Goal: Check status: Check status

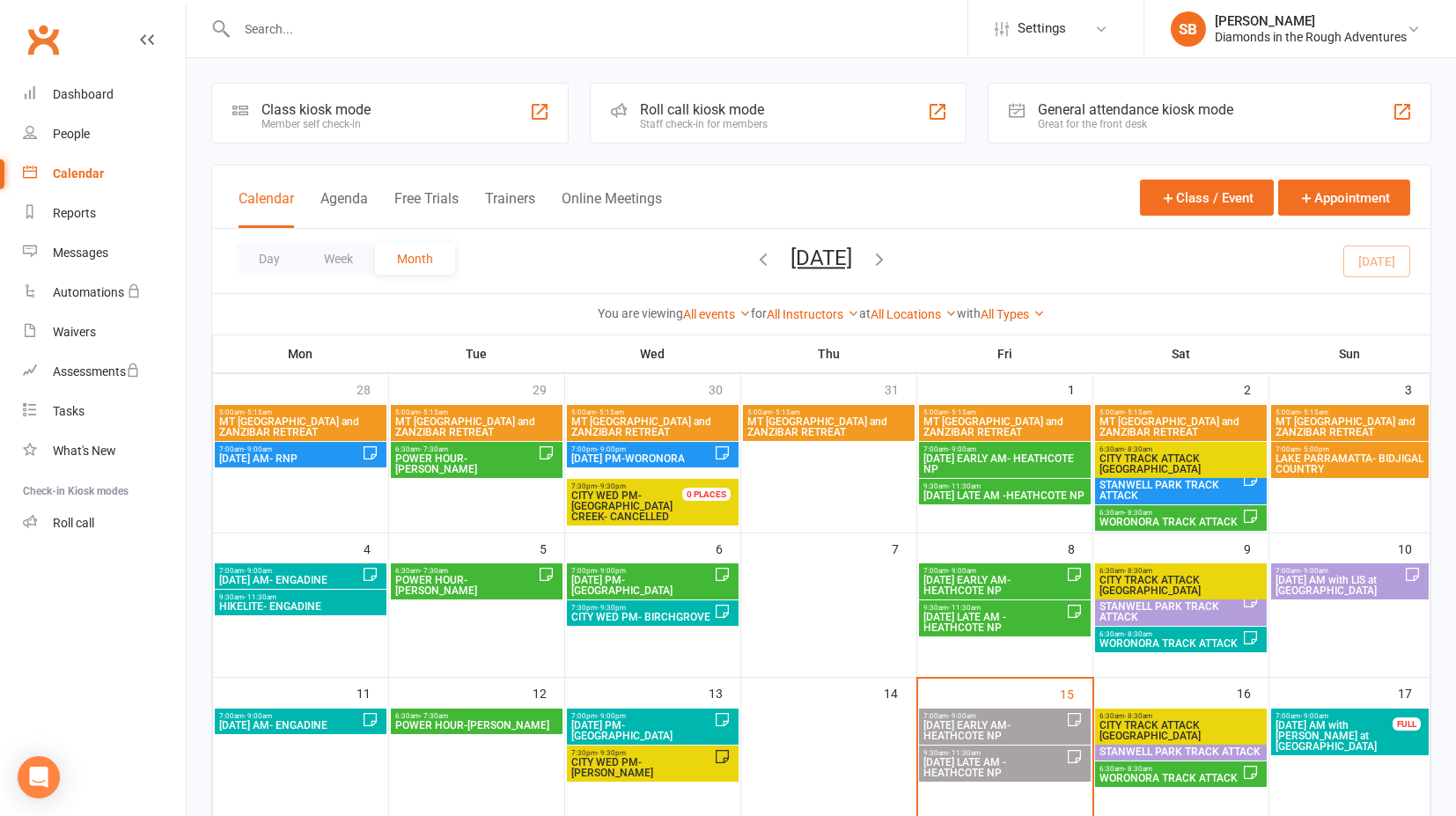
click at [890, 262] on icon "button" at bounding box center [879, 258] width 20 height 20
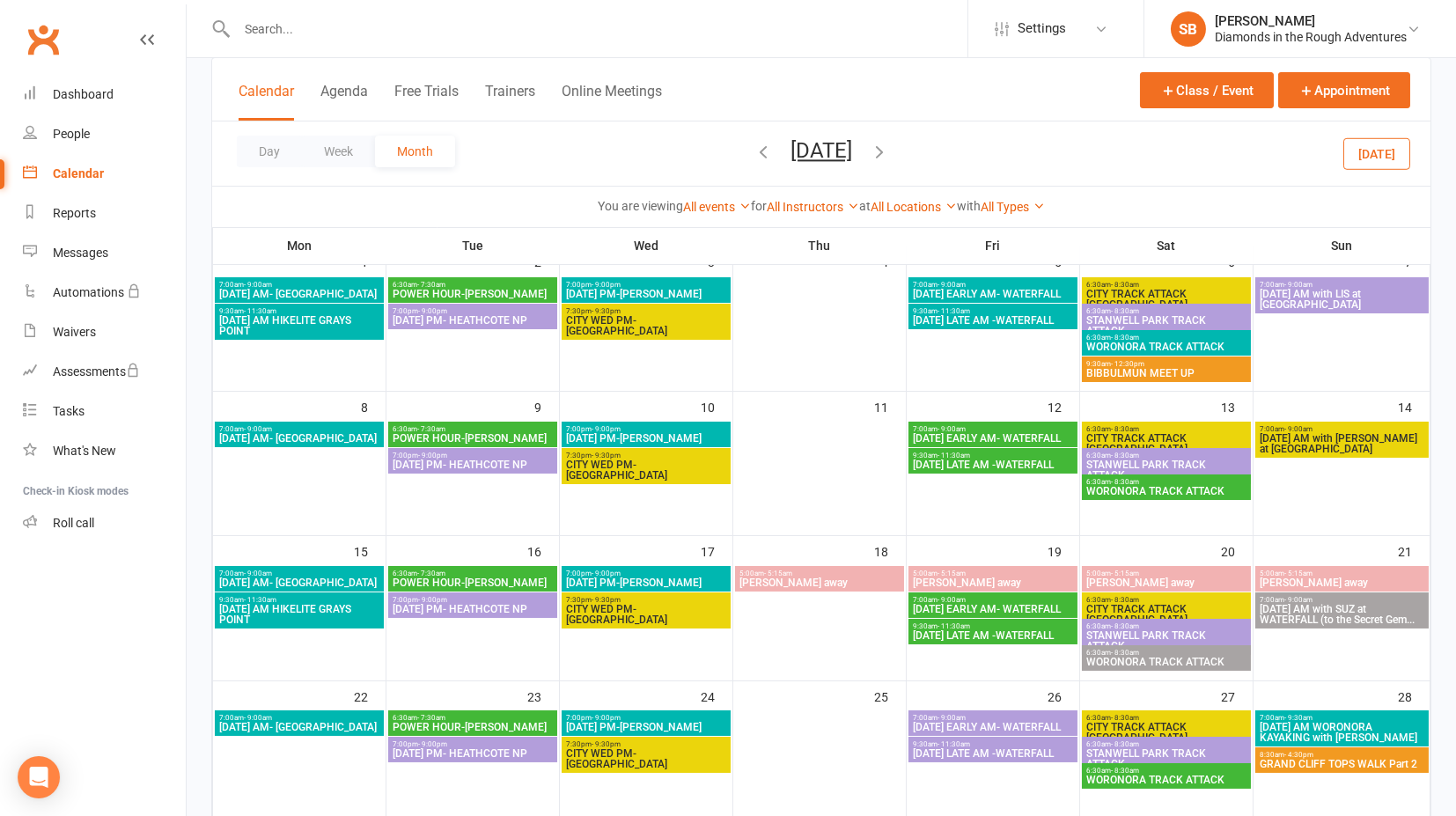
scroll to position [127, 0]
click at [927, 259] on th "Fri" at bounding box center [993, 245] width 173 height 36
click at [890, 152] on icon "button" at bounding box center [879, 151] width 20 height 20
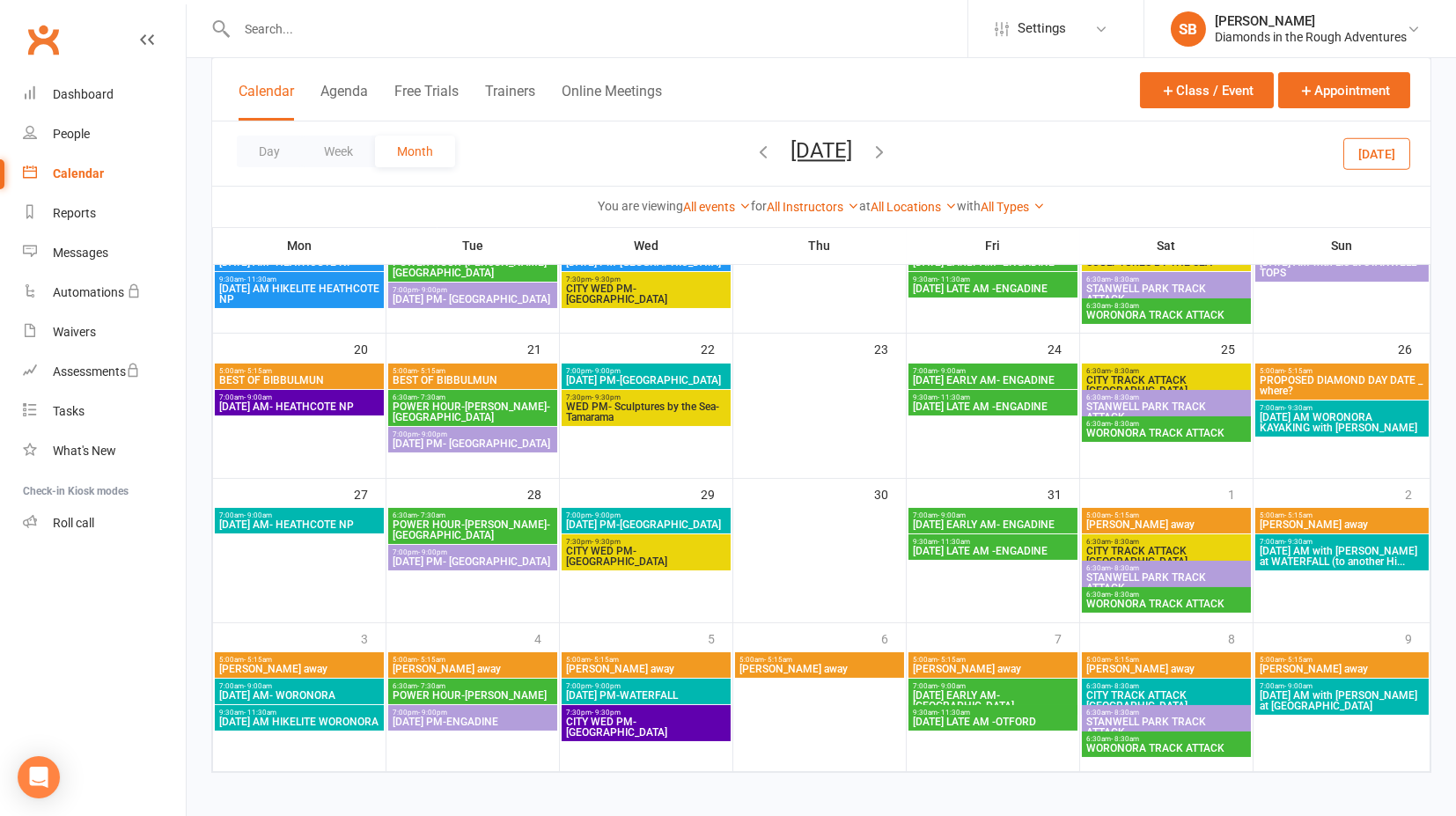
scroll to position [500, 0]
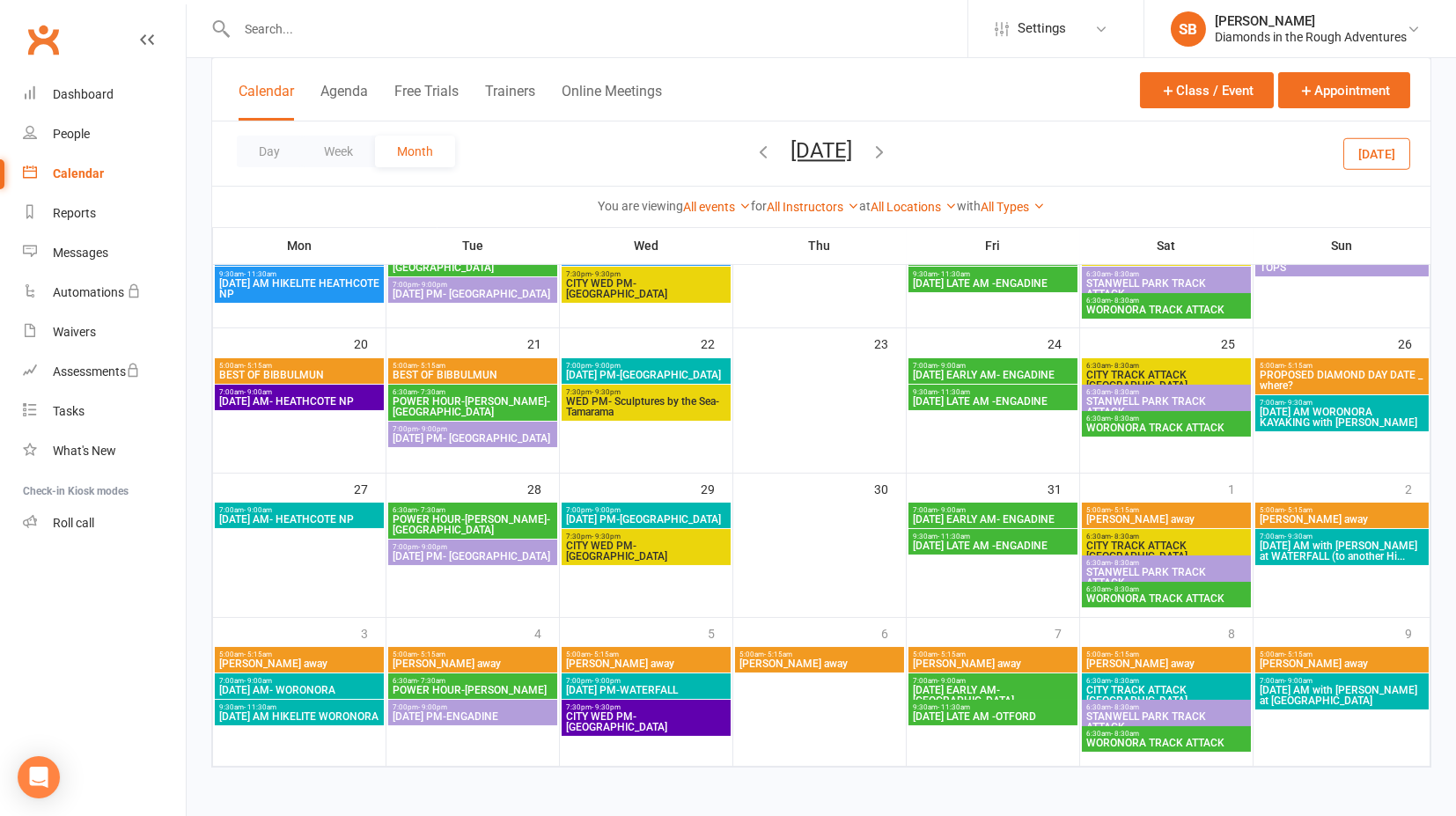
click at [890, 154] on icon "button" at bounding box center [879, 151] width 20 height 20
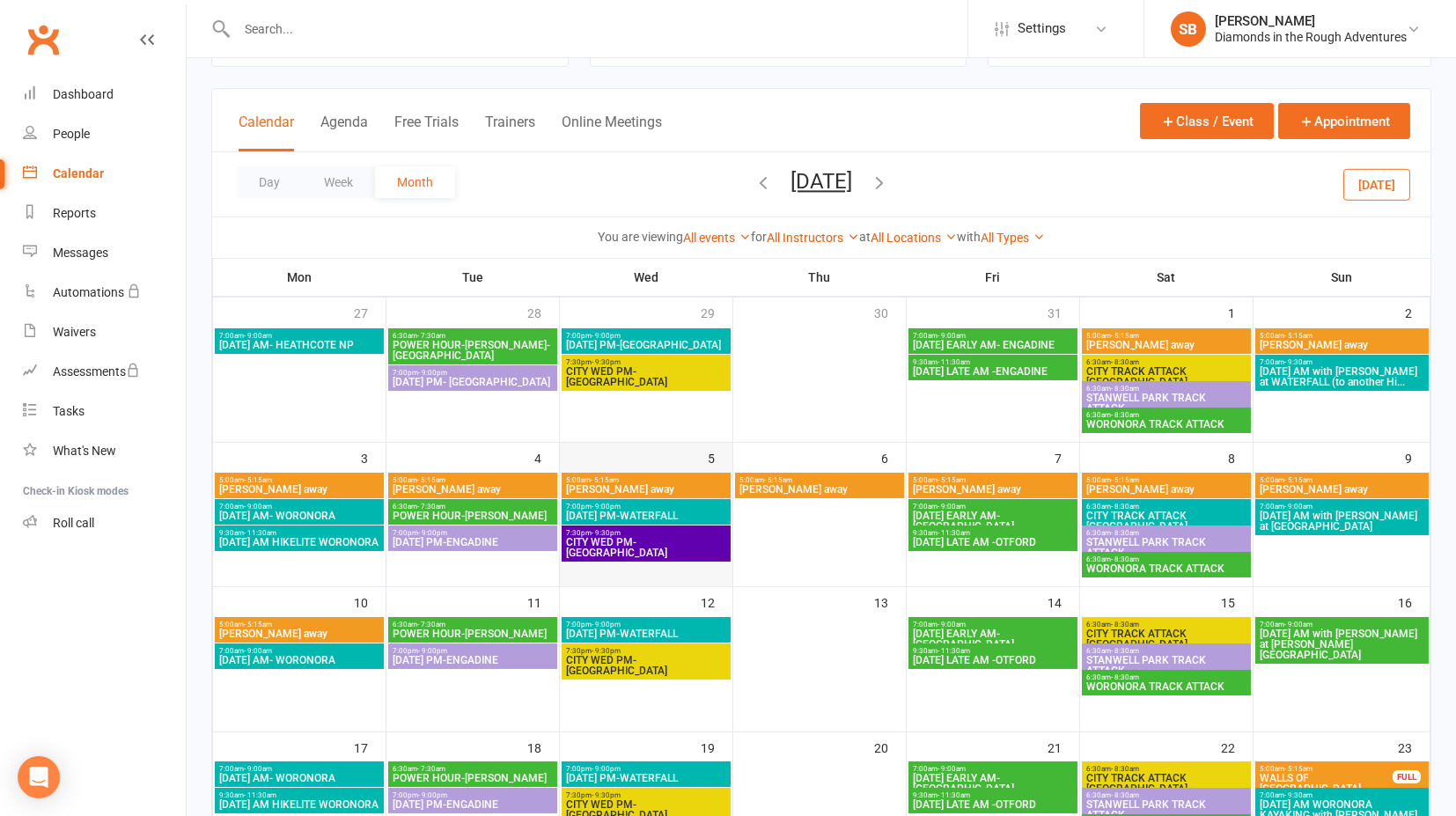
scroll to position [70, 0]
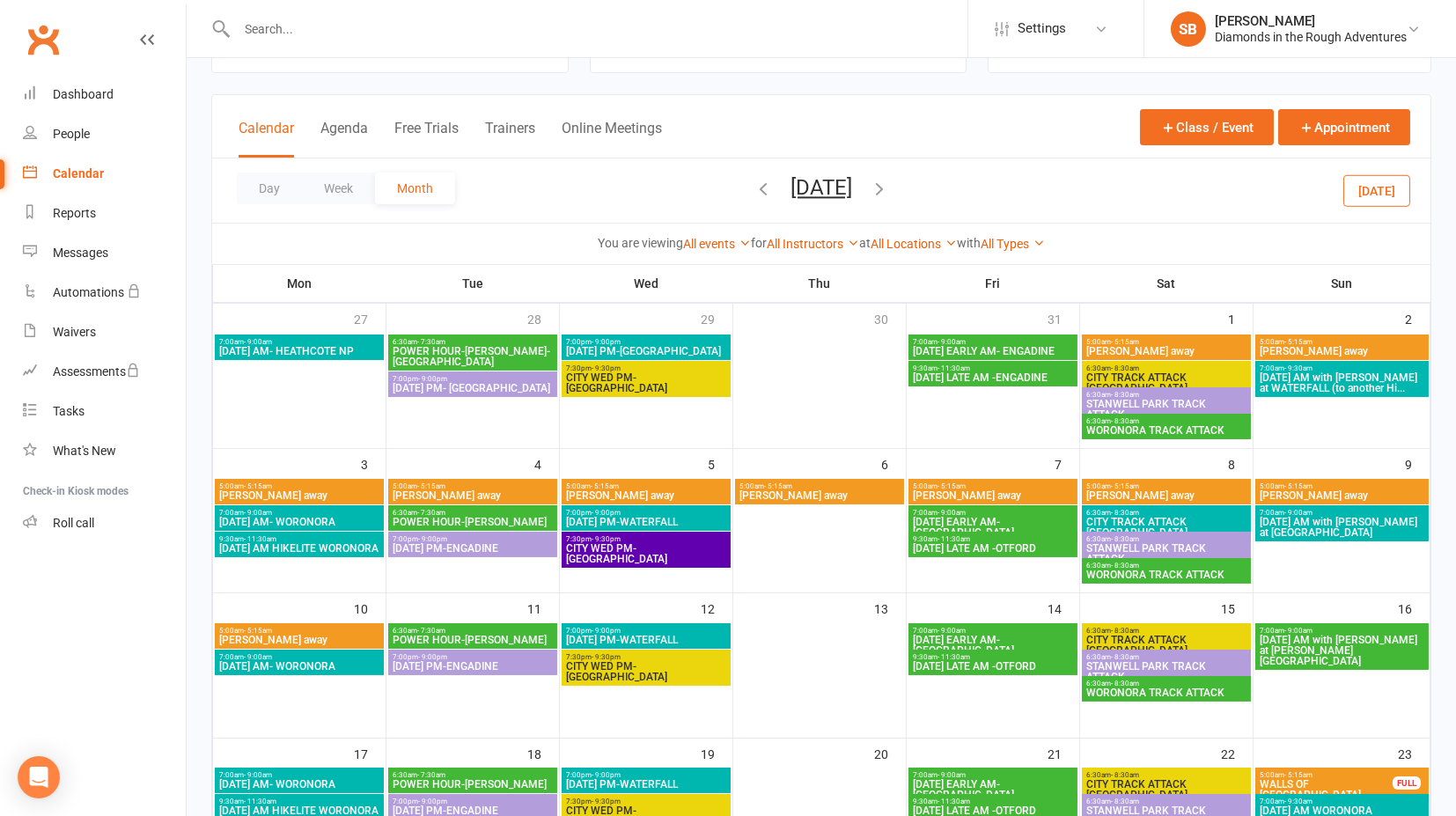
click at [640, 657] on span "7:30pm - 9:30pm" at bounding box center [646, 657] width 162 height 7
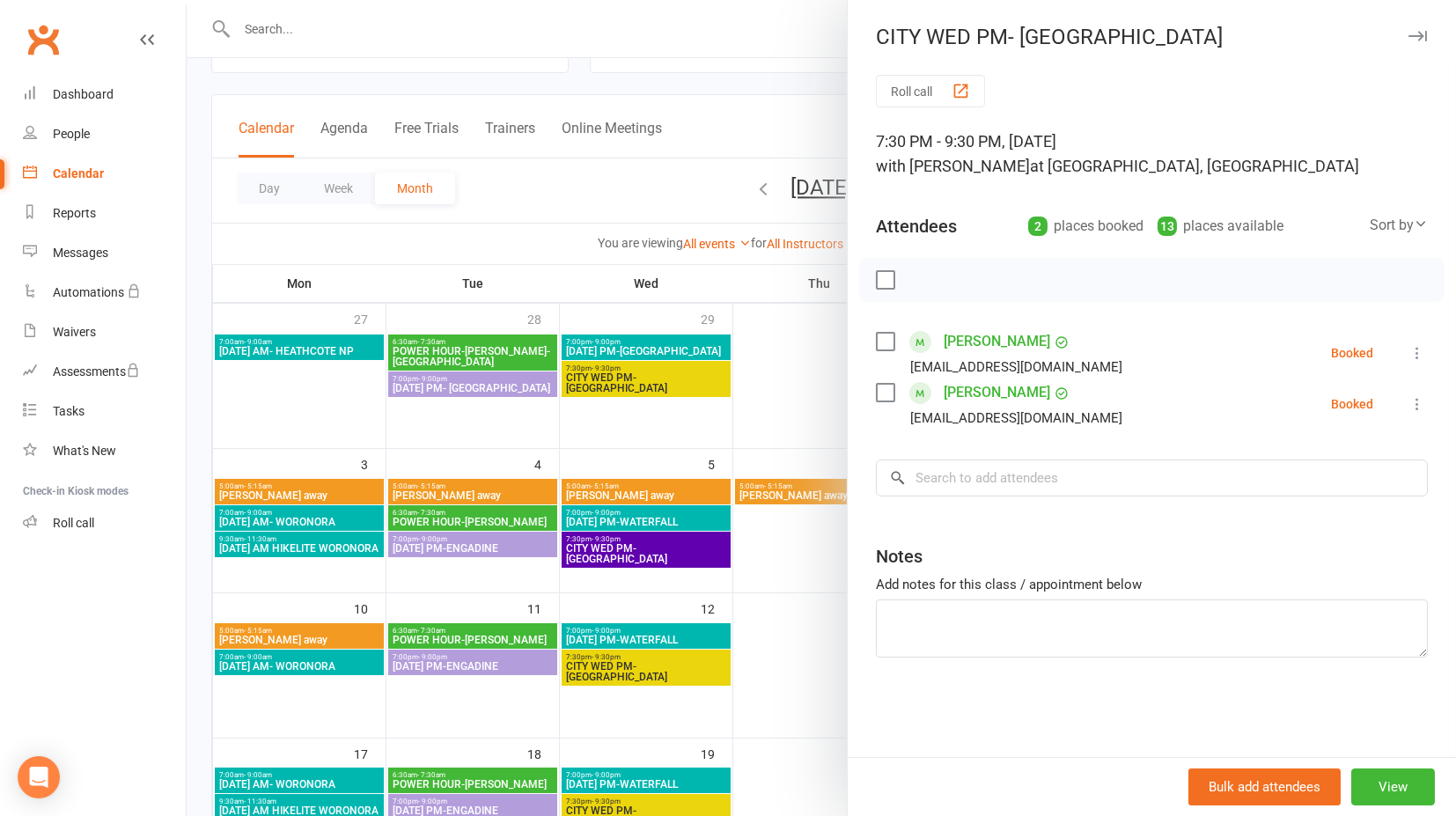
click at [775, 140] on div at bounding box center [821, 408] width 1270 height 816
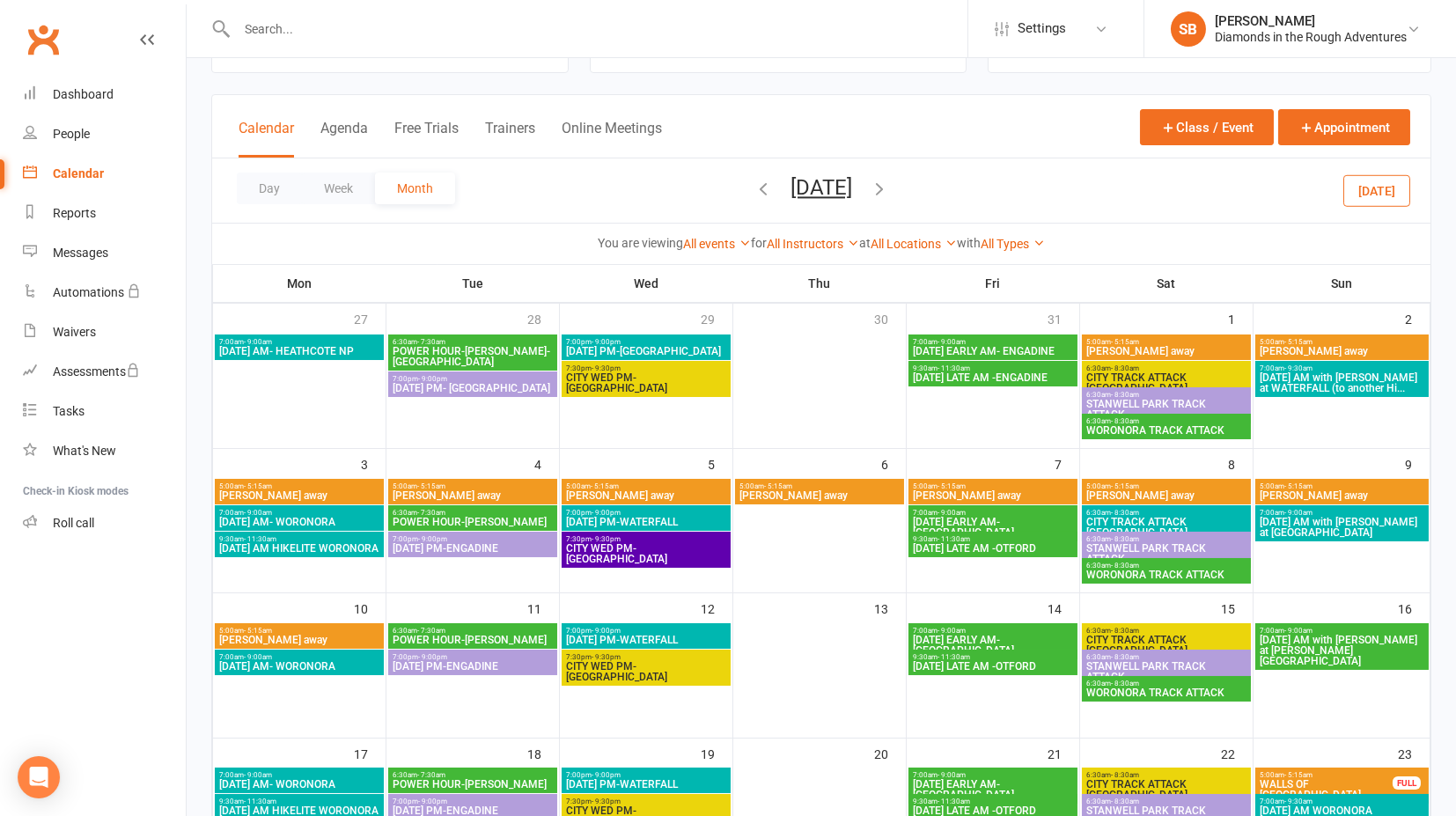
click at [754, 189] on icon "button" at bounding box center [763, 188] width 20 height 20
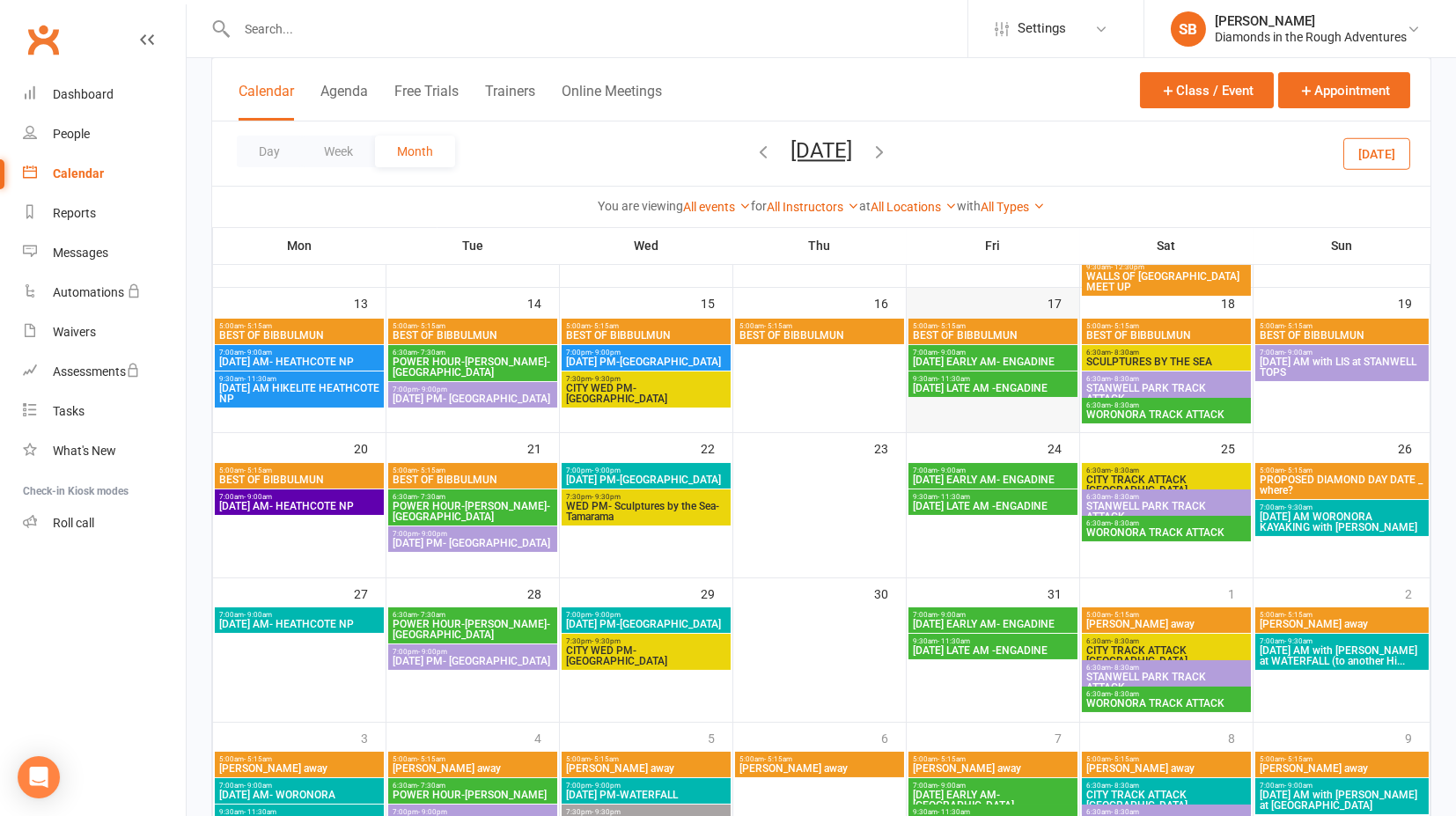
scroll to position [406, 0]
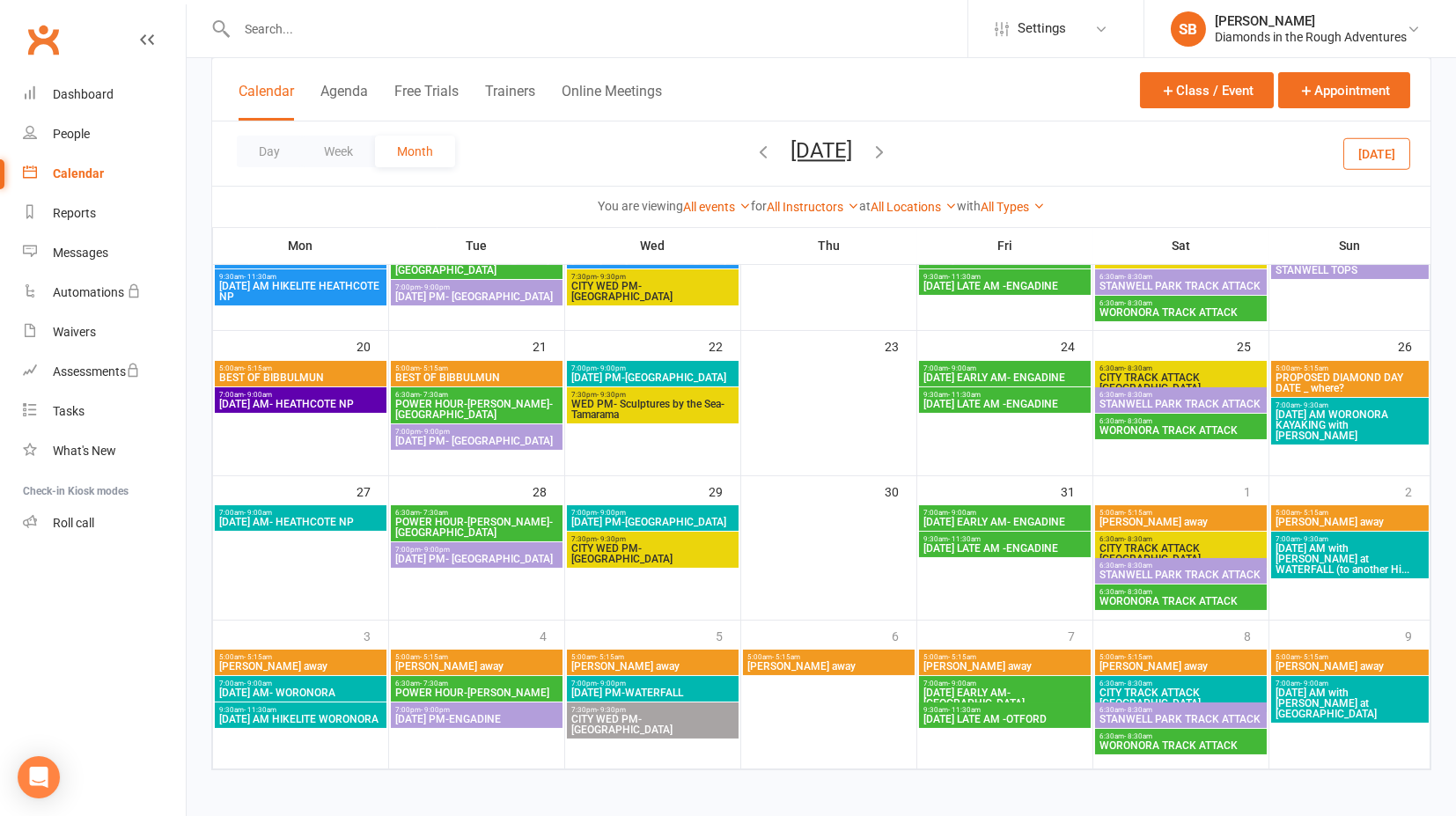
scroll to position [494, 0]
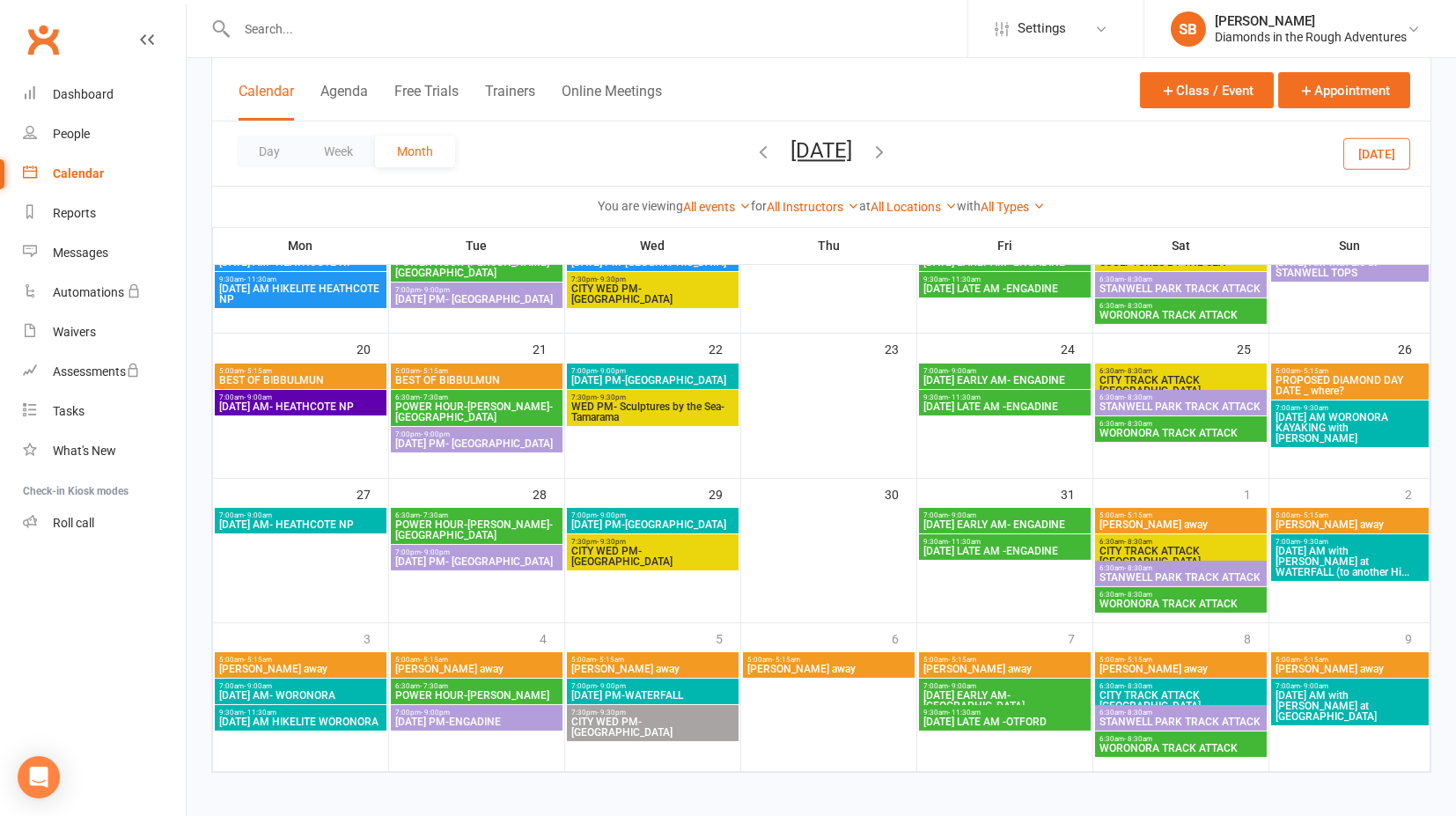
click at [624, 719] on span "CITY WED PM- [GEOGRAPHIC_DATA]" at bounding box center [653, 726] width 165 height 22
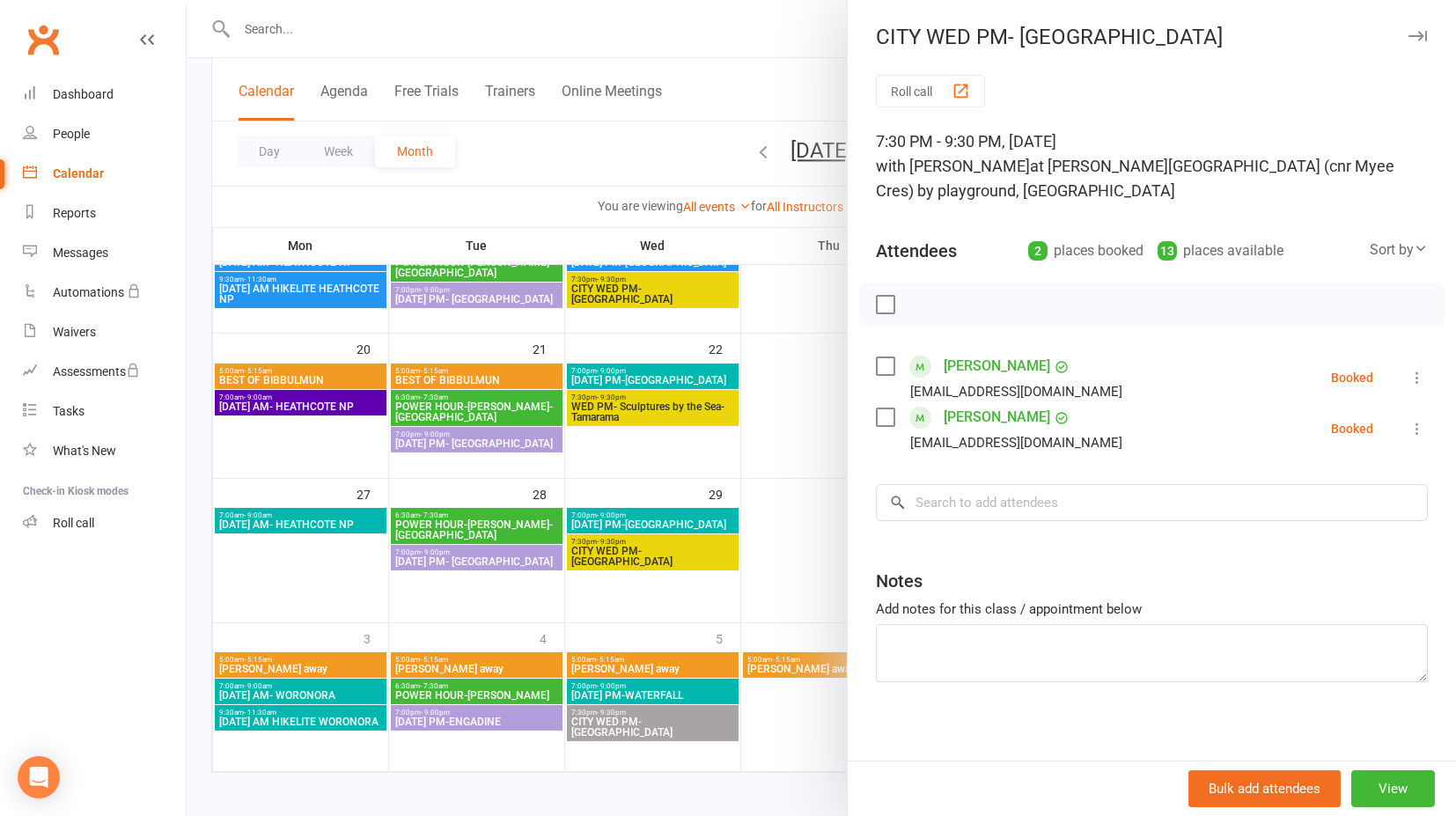
click at [1409, 34] on icon "button" at bounding box center [1419, 36] width 19 height 10
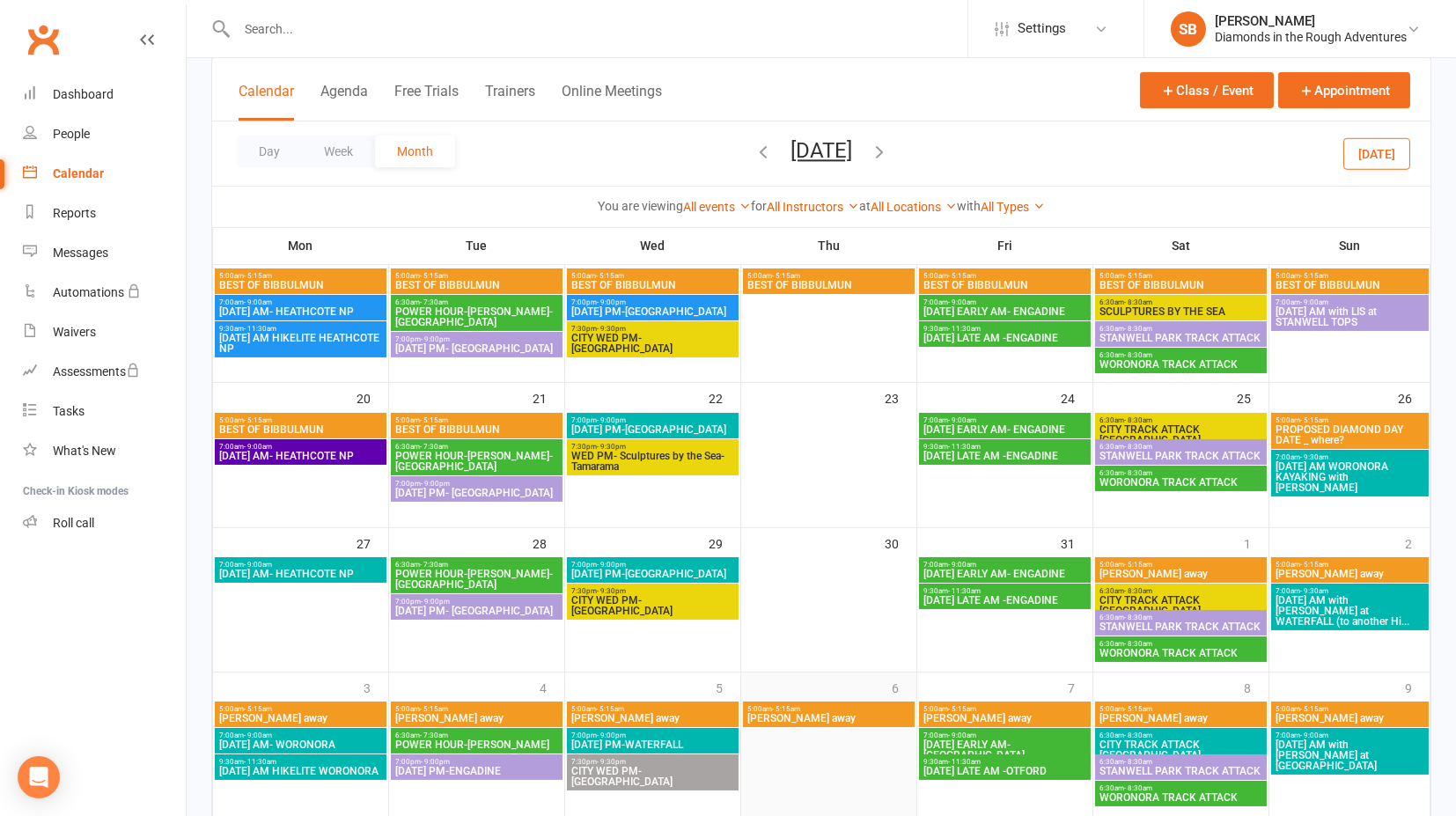
scroll to position [500, 0]
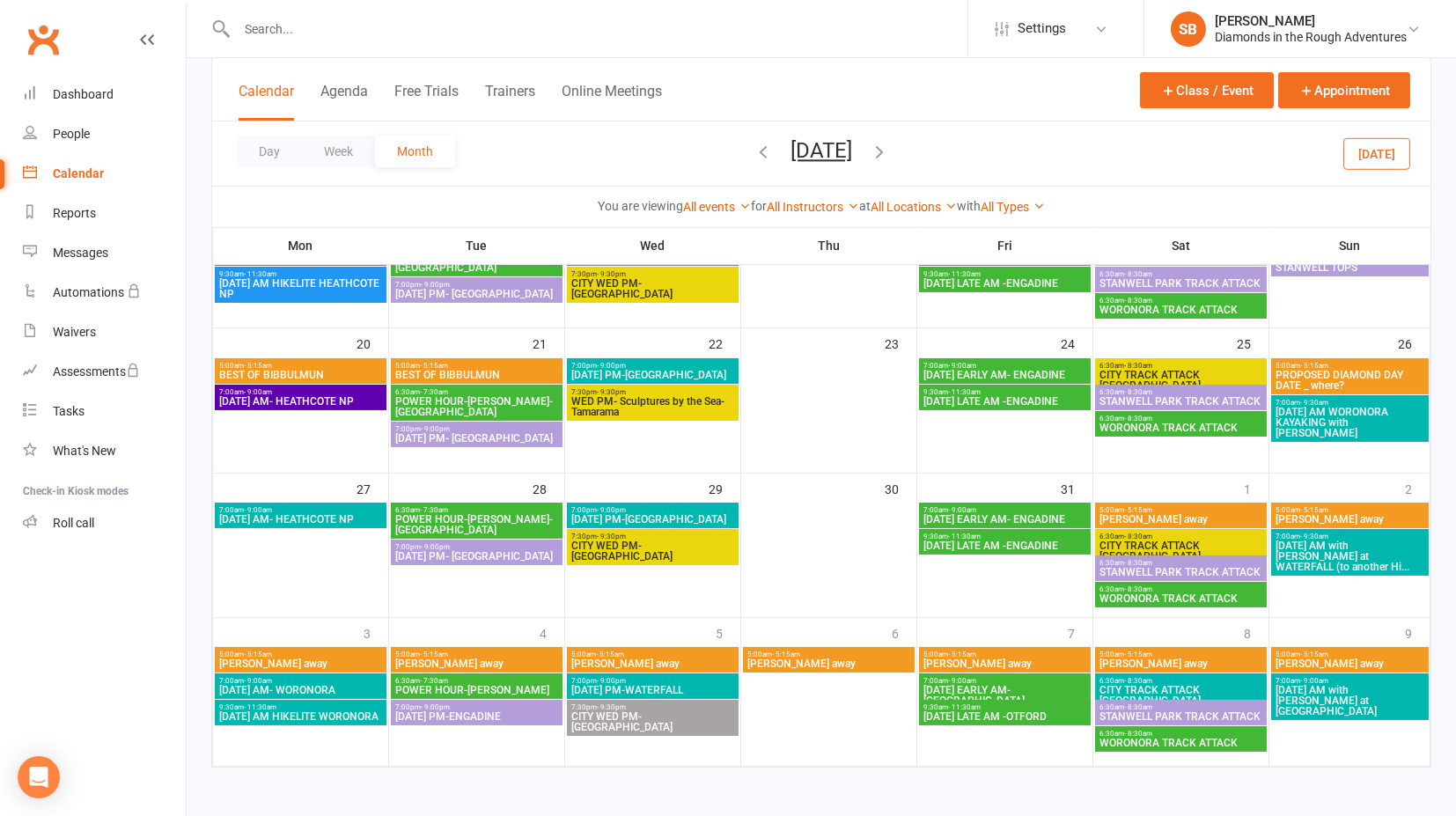
click at [890, 153] on icon "button" at bounding box center [879, 151] width 20 height 20
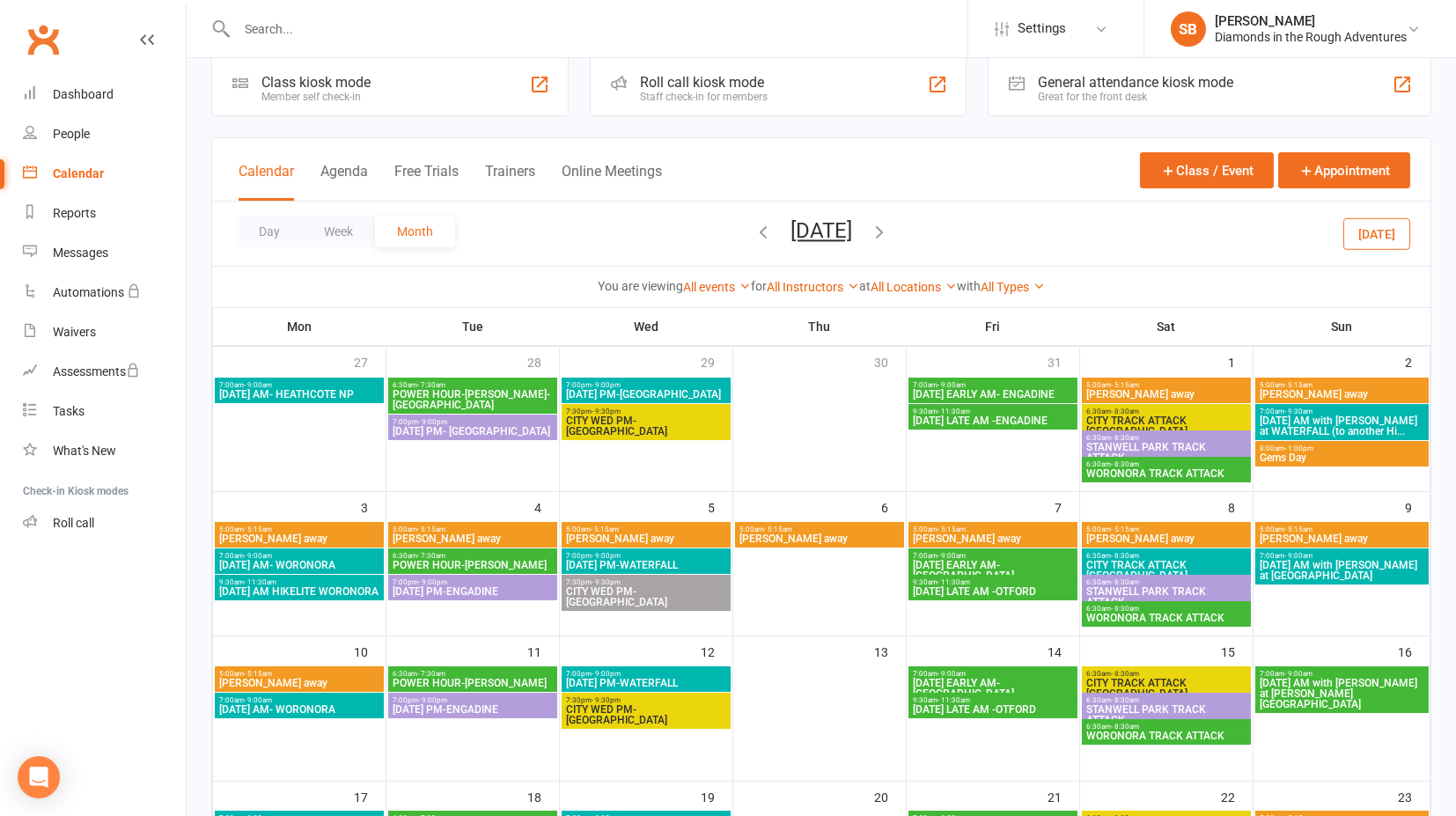
scroll to position [0, 0]
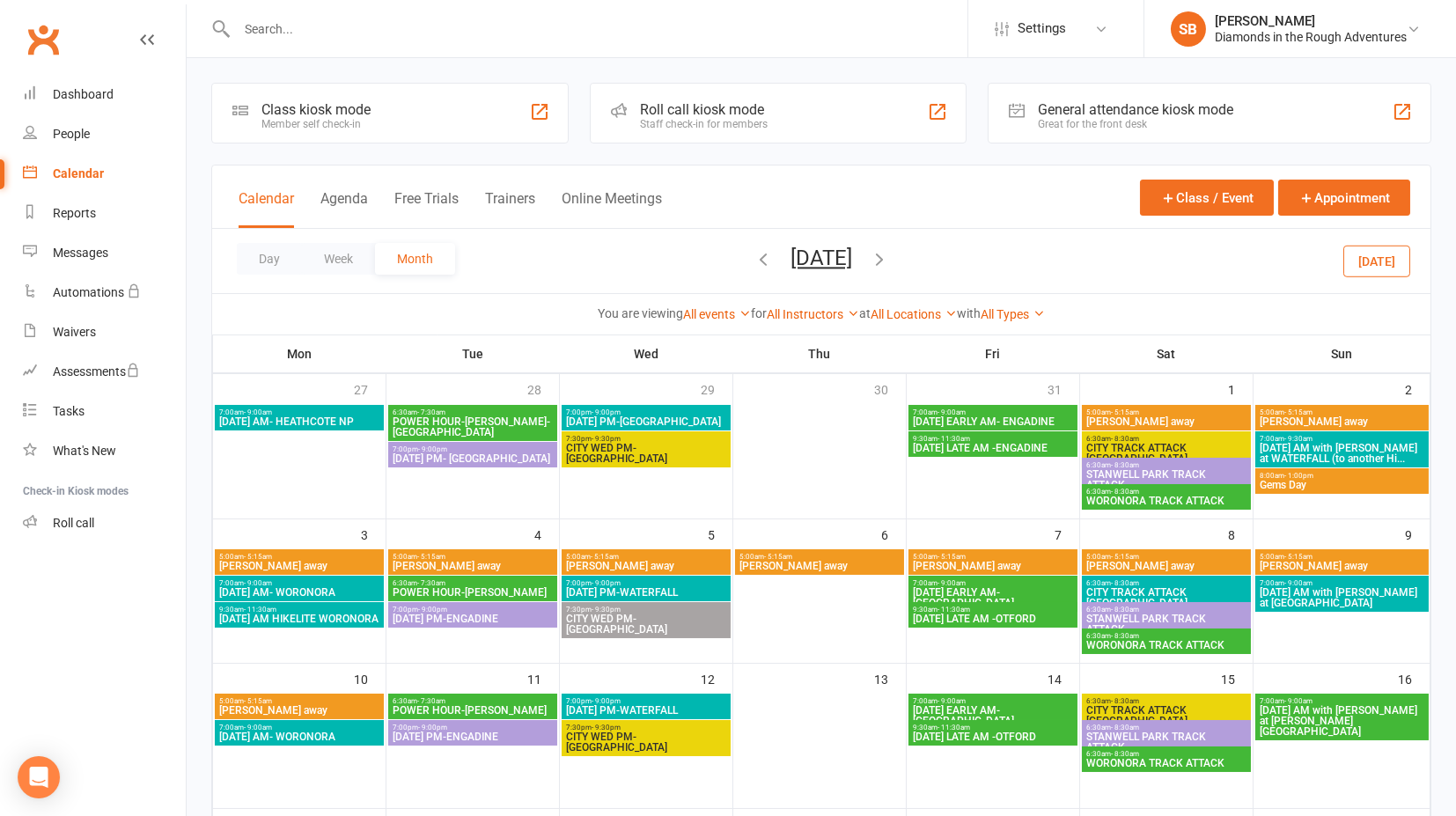
click at [754, 266] on icon "button" at bounding box center [763, 258] width 20 height 20
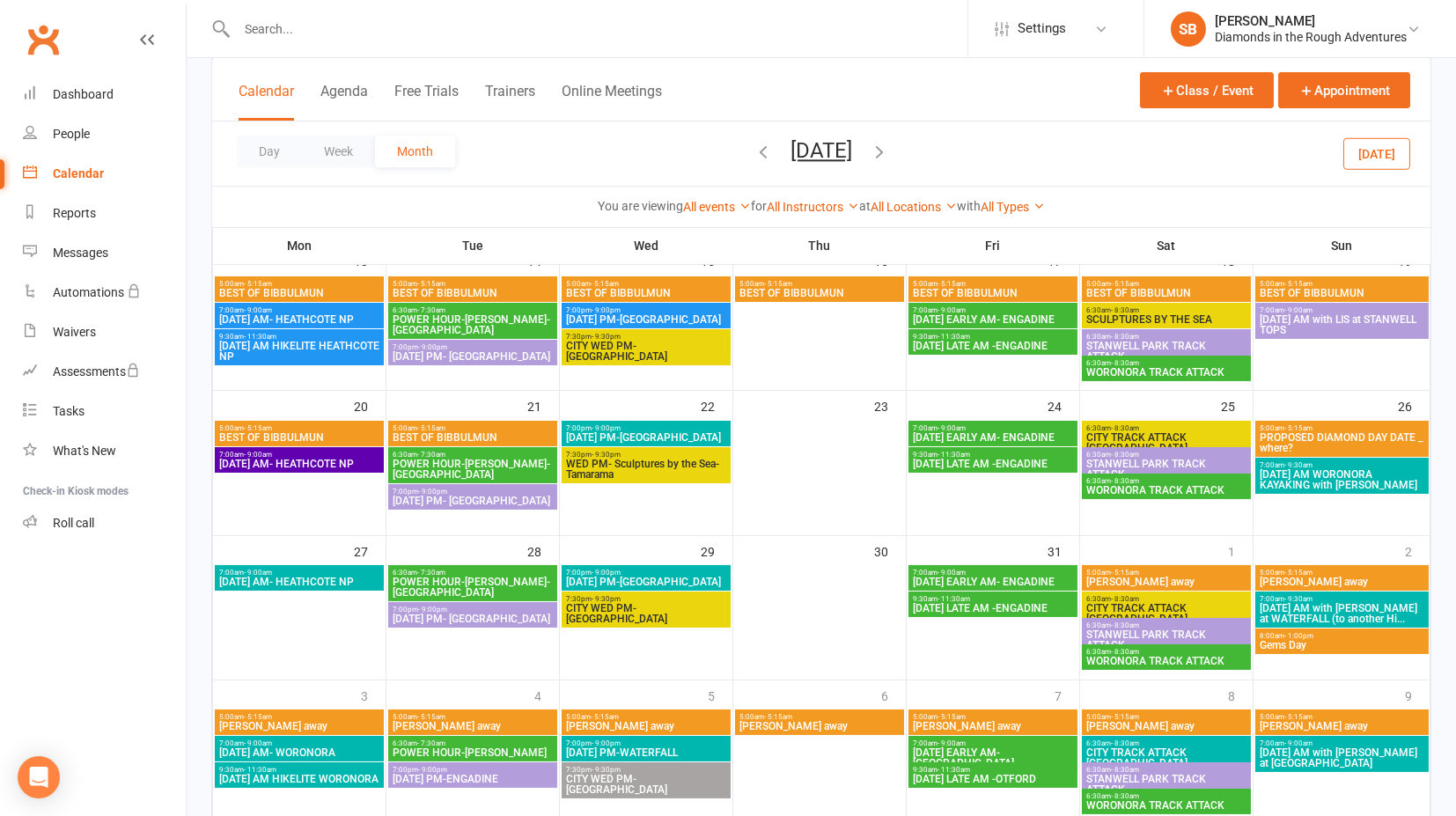
scroll to position [500, 0]
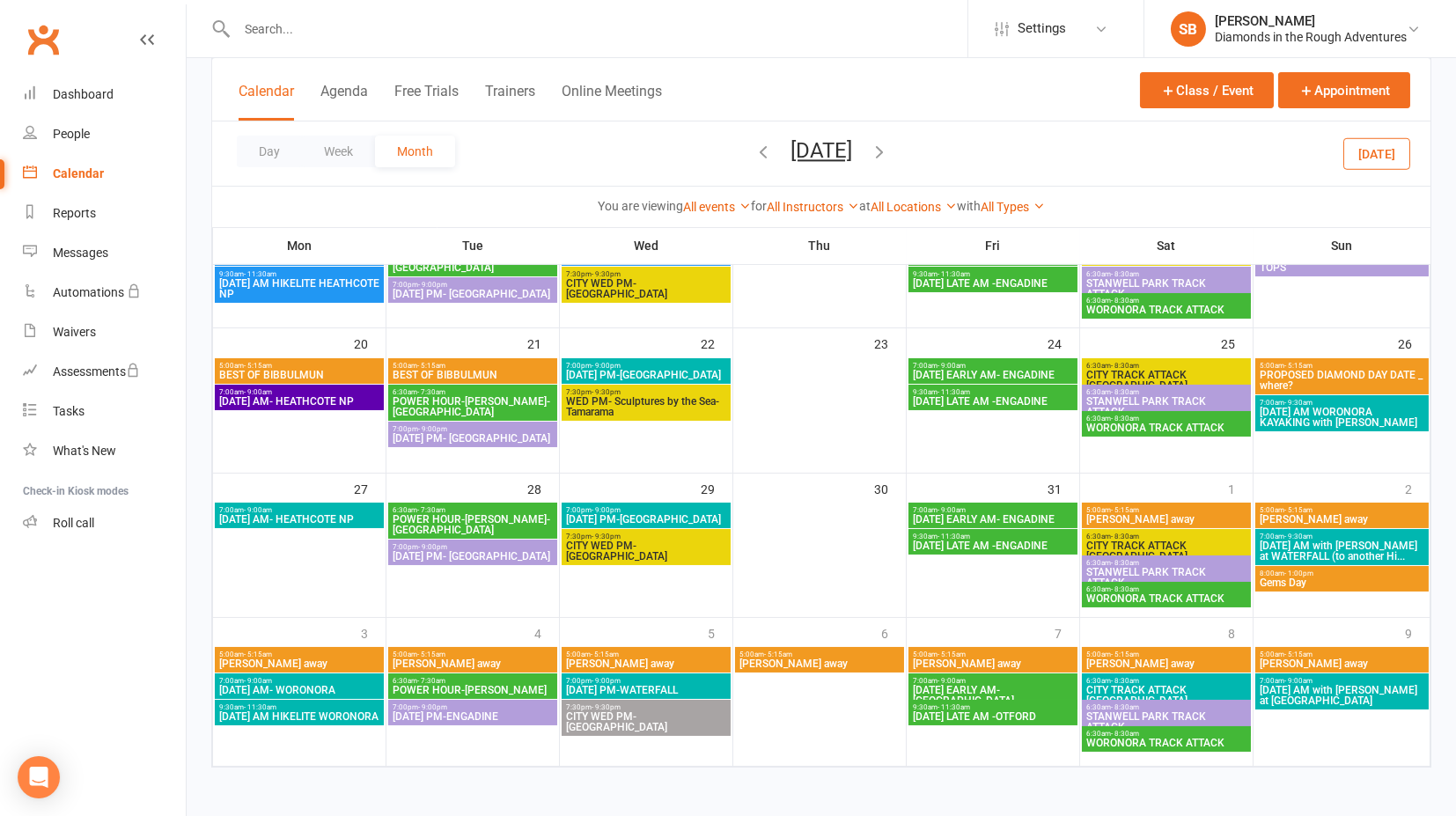
click at [890, 150] on icon "button" at bounding box center [879, 151] width 20 height 20
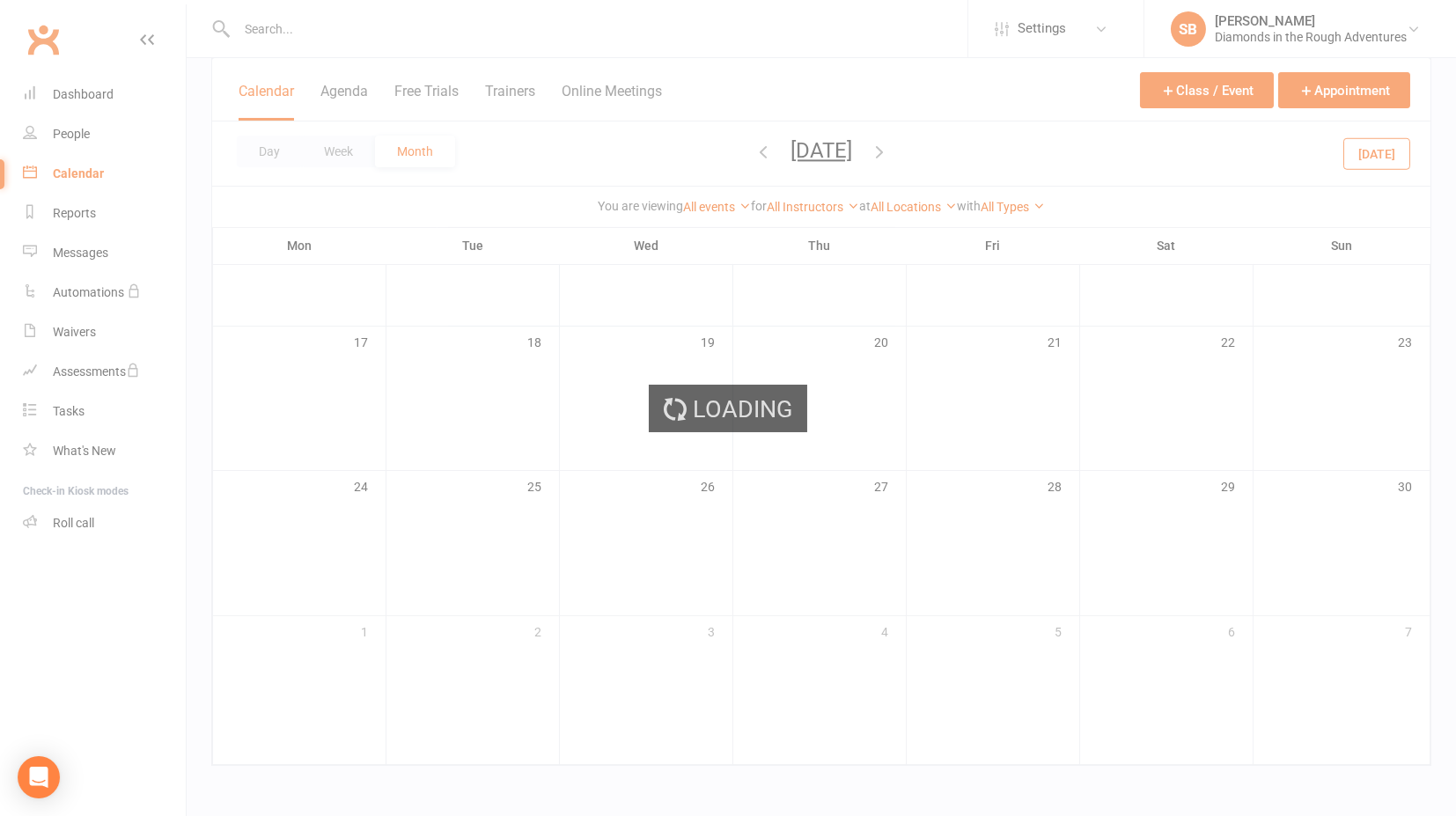
scroll to position [479, 0]
